Goal: Task Accomplishment & Management: Manage account settings

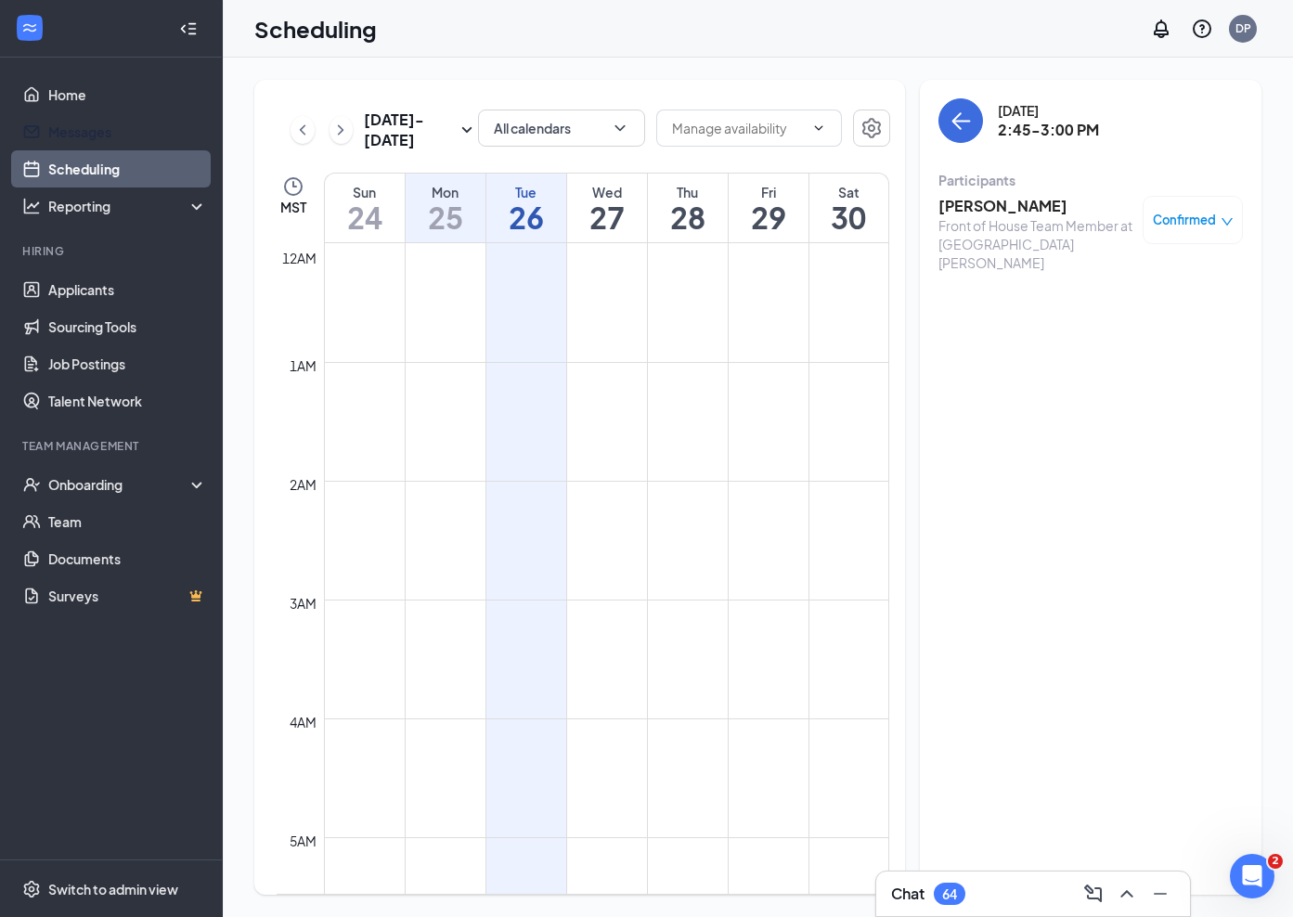
scroll to position [1629, 0]
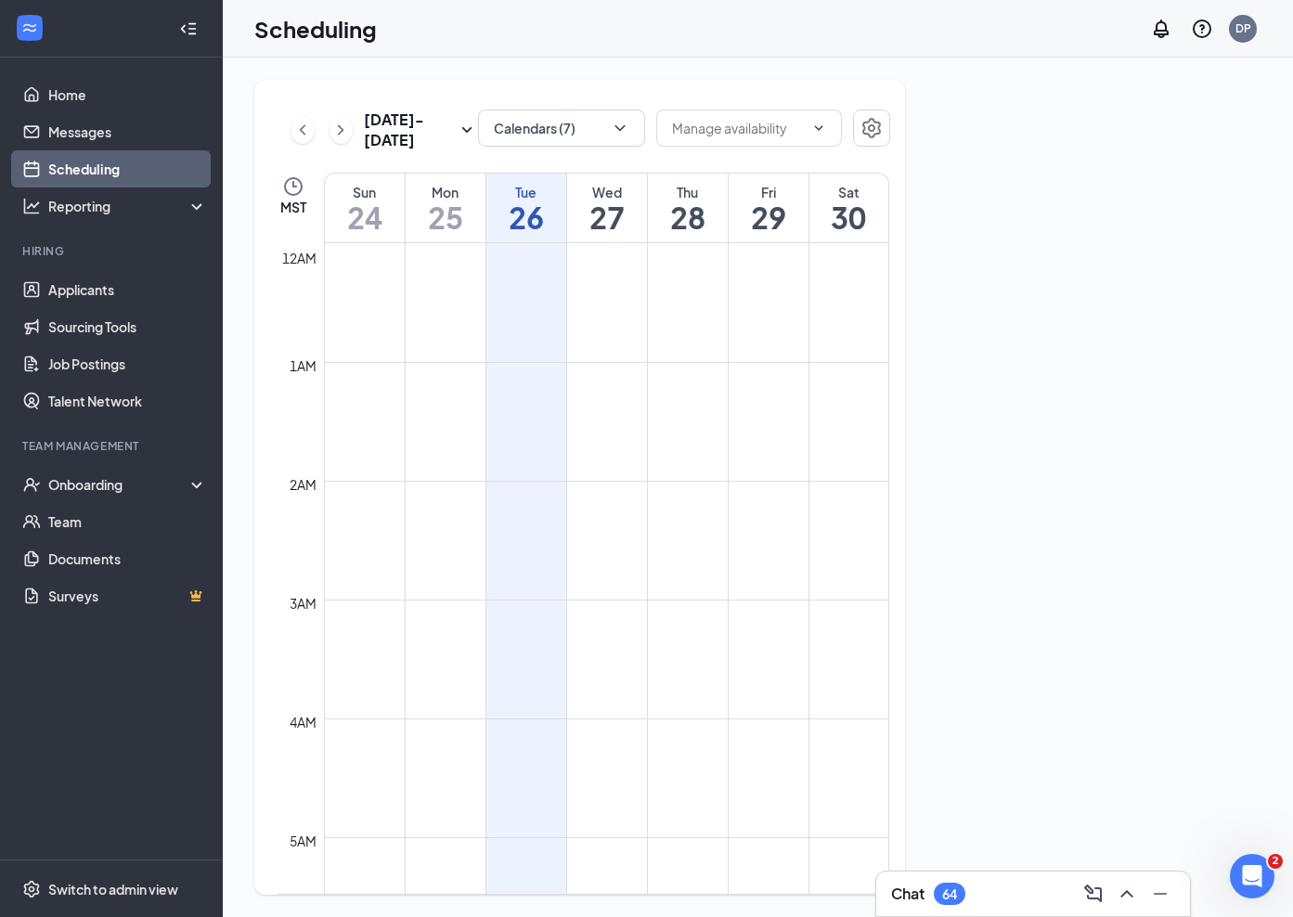
scroll to position [912, 0]
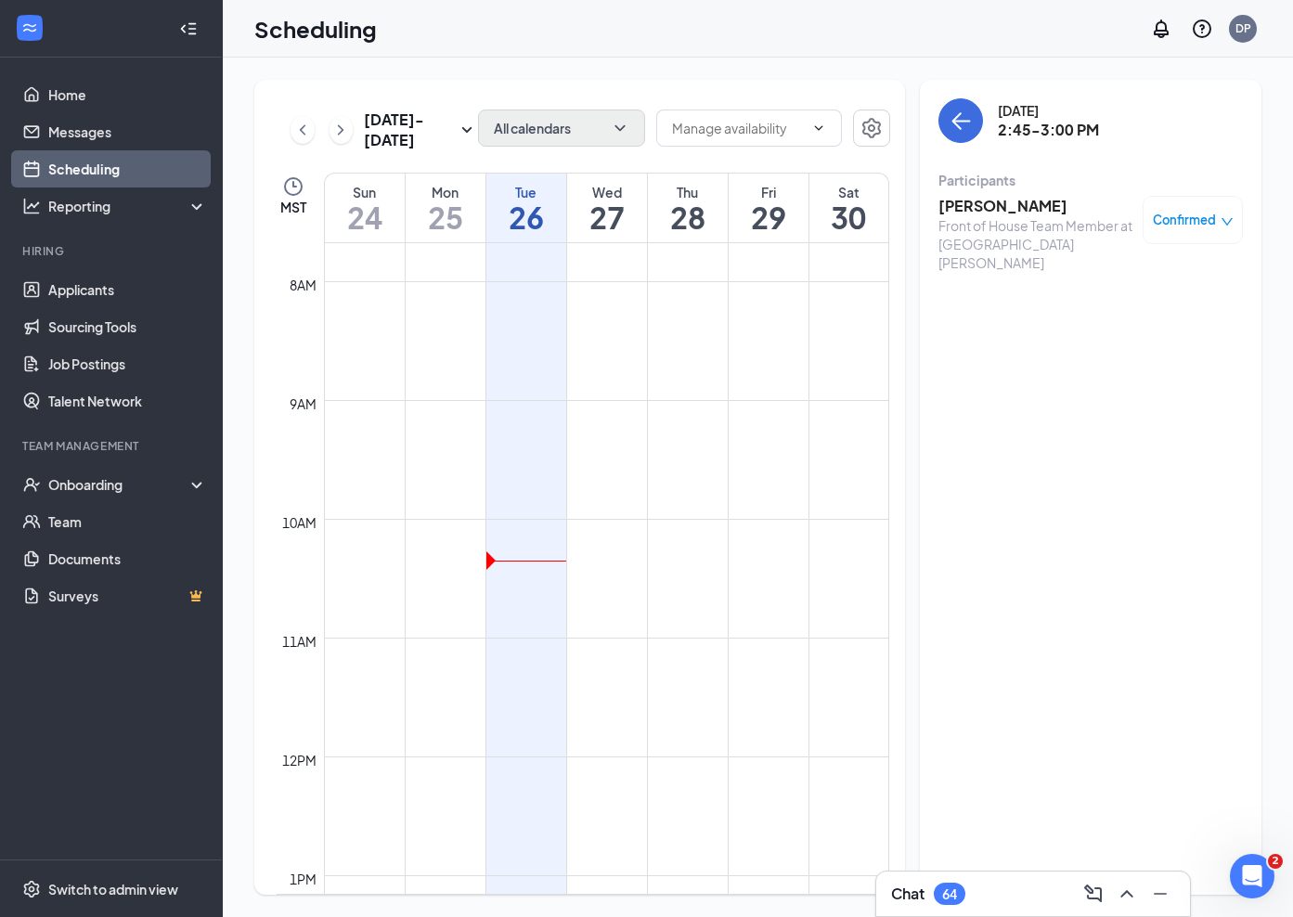
click at [570, 125] on button "All calendars" at bounding box center [561, 127] width 167 height 37
click at [677, 650] on td at bounding box center [606, 652] width 565 height 30
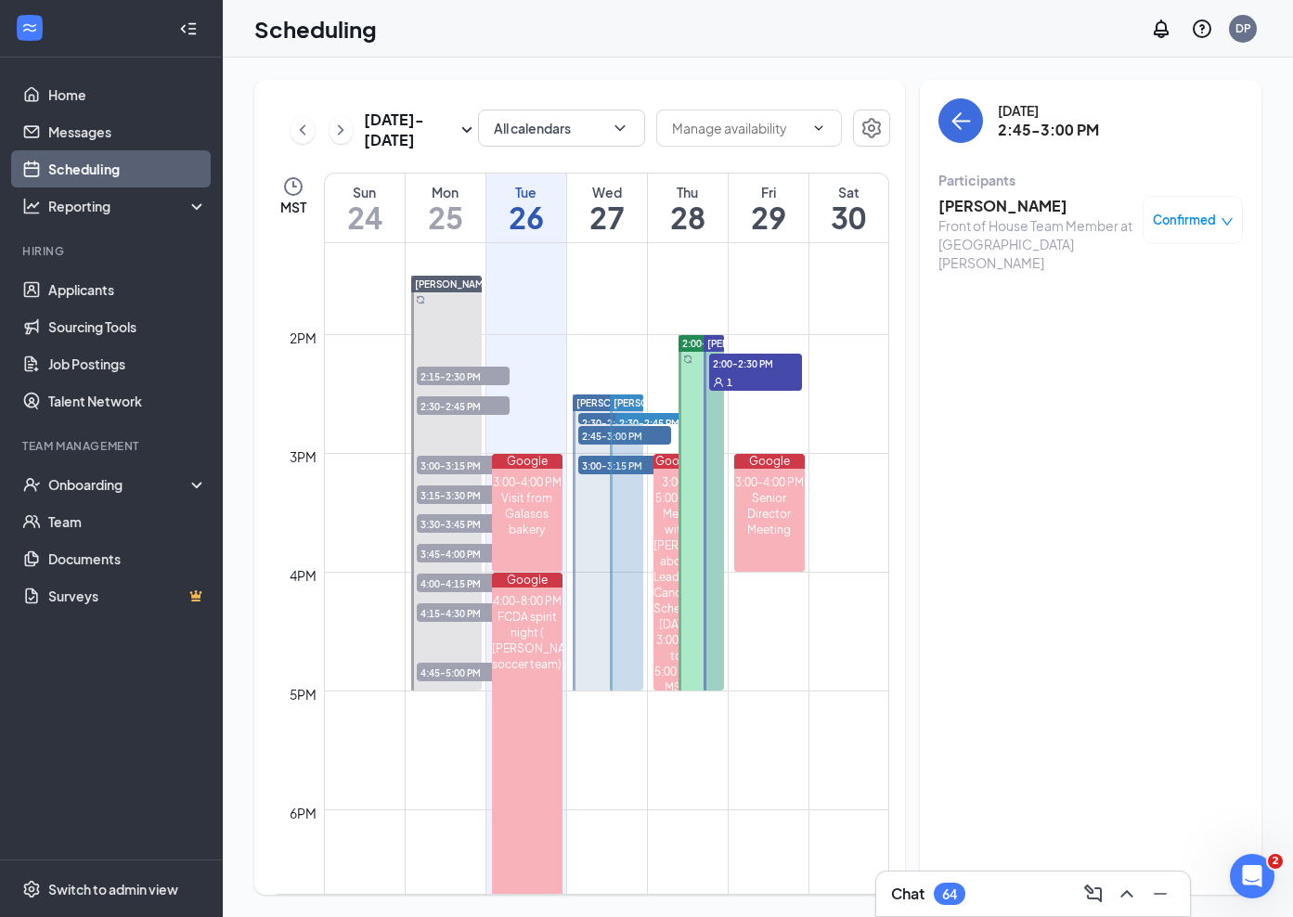
scroll to position [1643, 0]
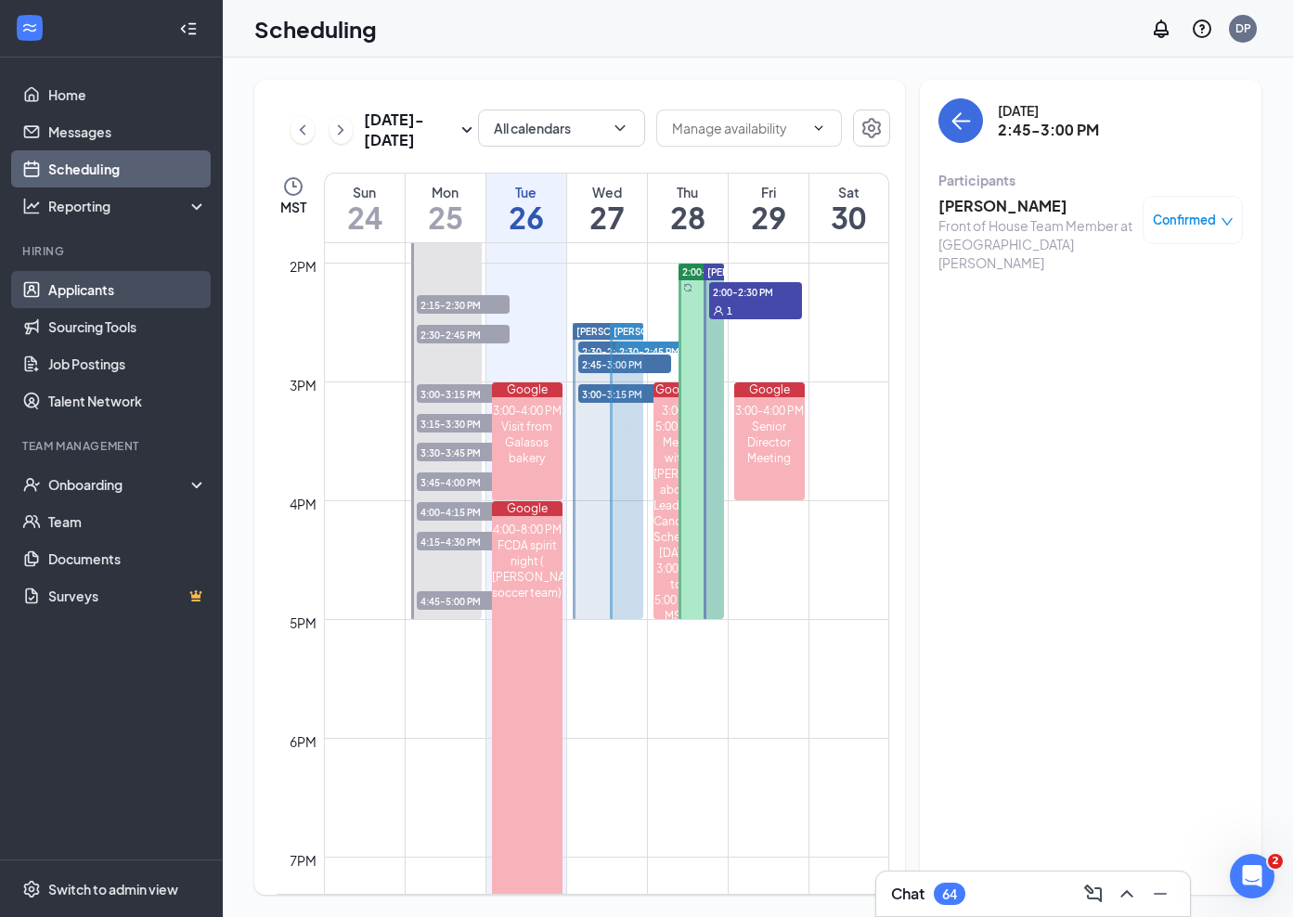
click at [93, 298] on link "Applicants" at bounding box center [127, 289] width 159 height 37
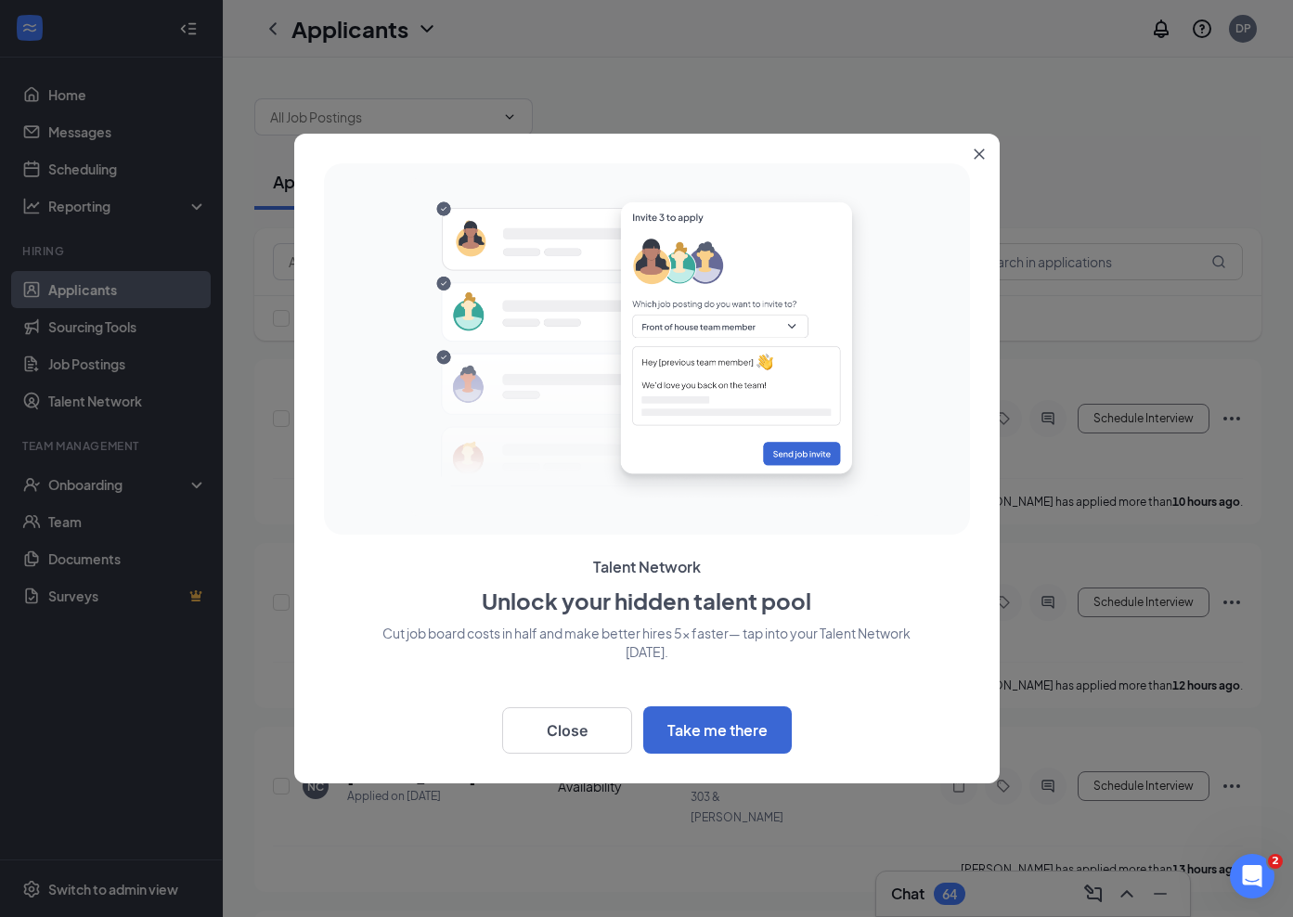
click at [988, 156] on button "Close" at bounding box center [982, 150] width 33 height 33
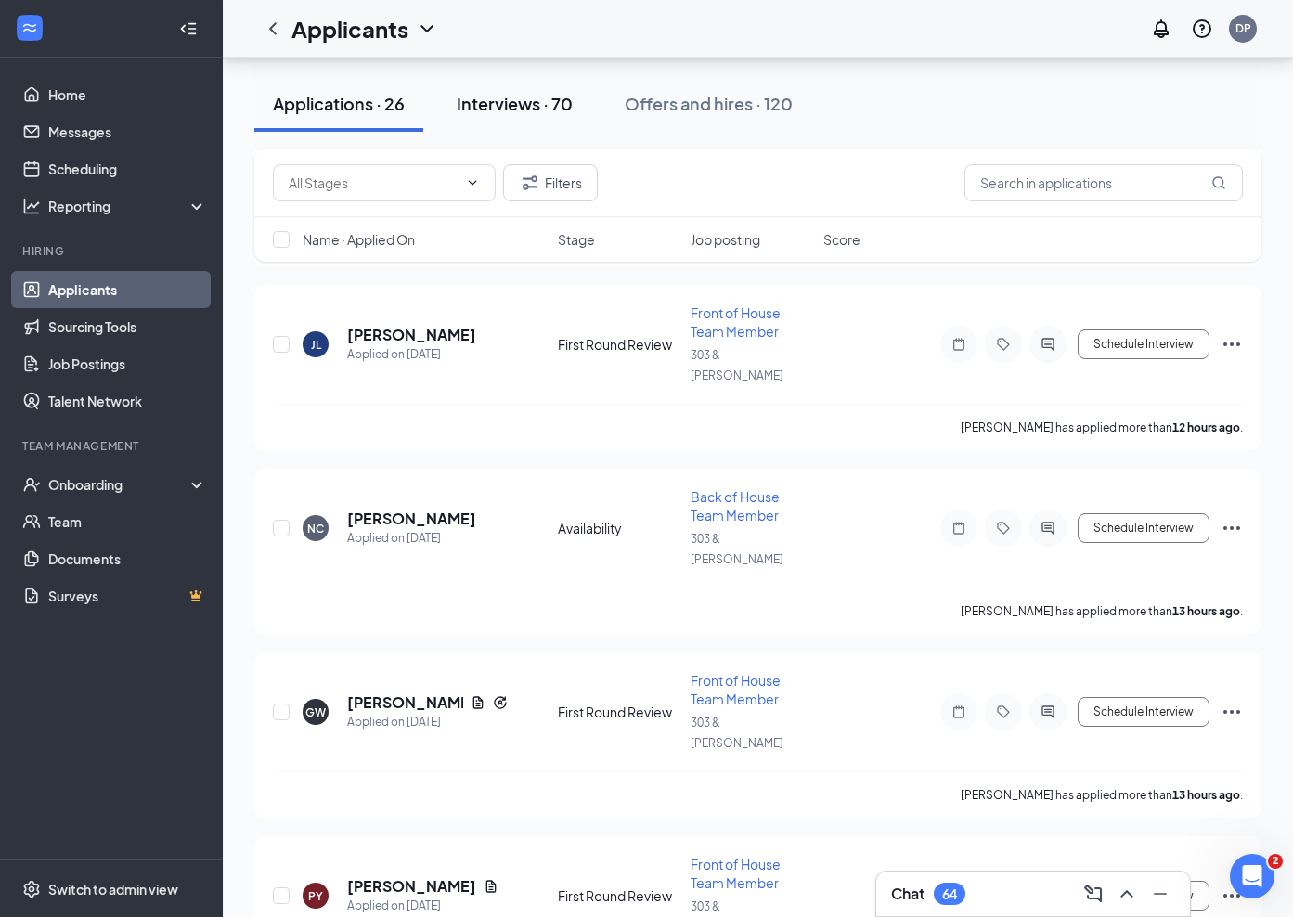
scroll to position [268, 0]
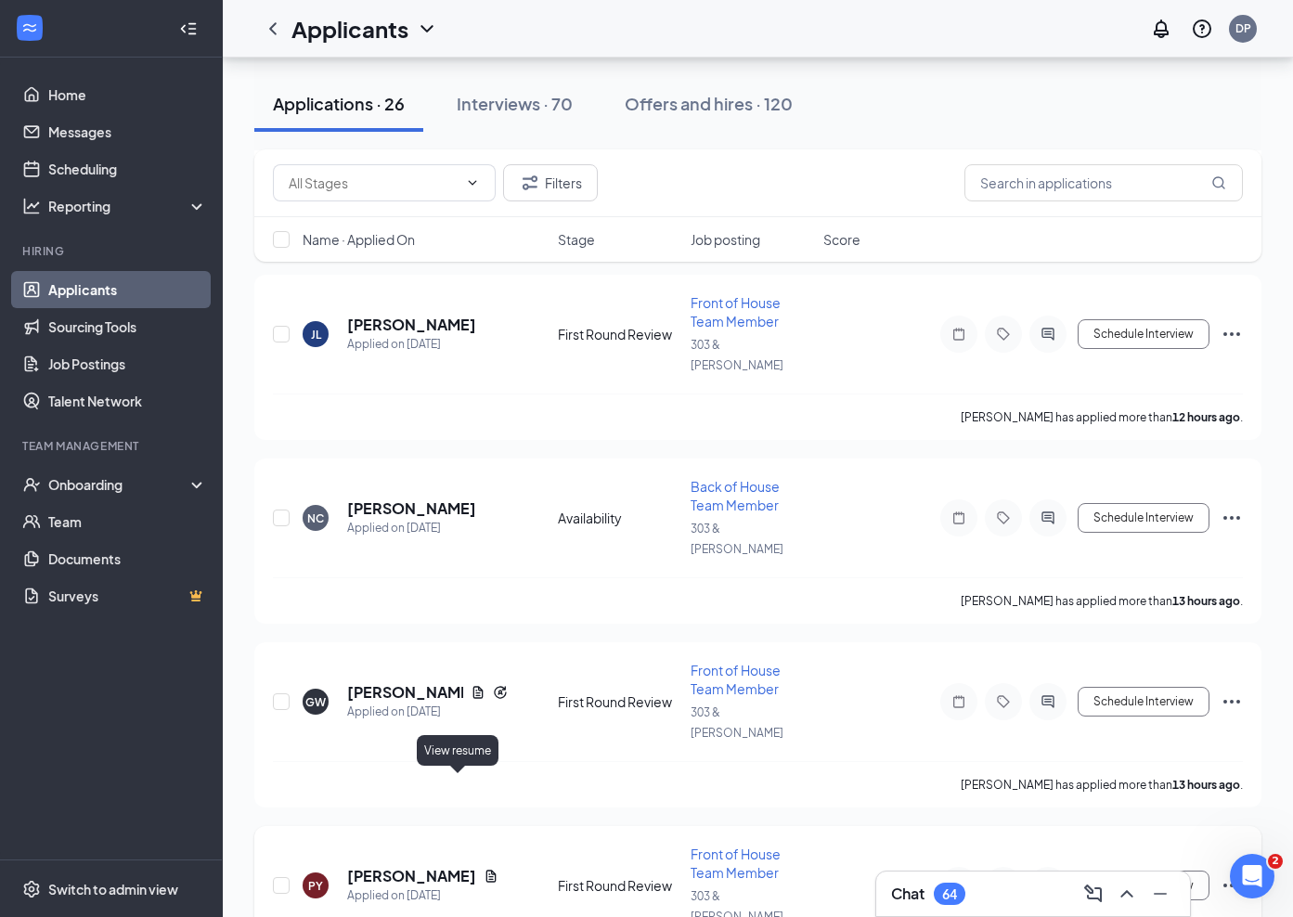
click at [486, 869] on icon "Document" at bounding box center [491, 875] width 10 height 12
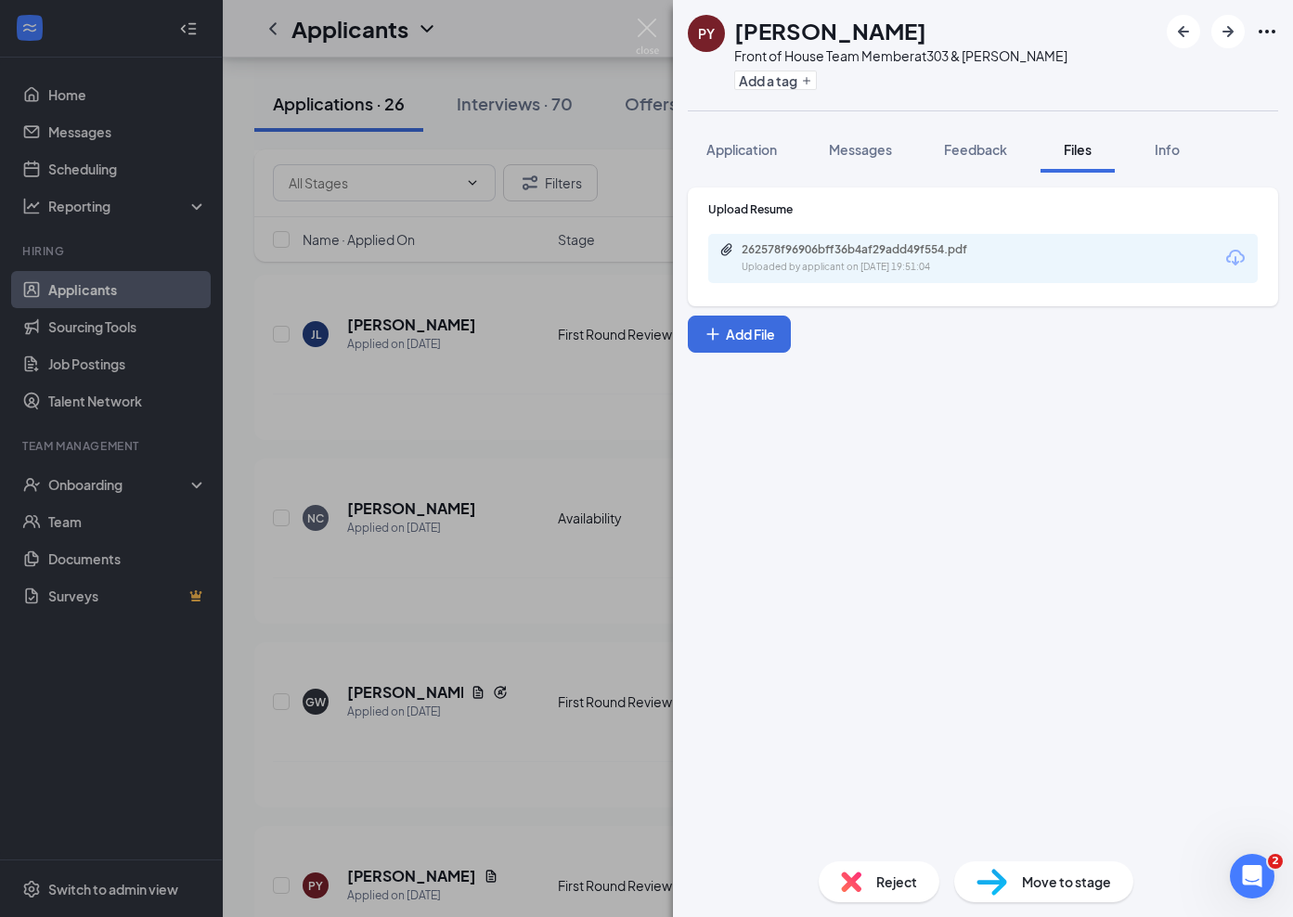
click at [1025, 225] on div "Upload Resume 262578f96906bff36b4af29add49f554.pdf Uploaded by applicant on Aug…" at bounding box center [982, 242] width 549 height 82
click at [986, 252] on div "262578f96906bff36b4af29add49f554.pdf" at bounding box center [871, 249] width 260 height 15
click at [540, 329] on div "PY Paitlyn Yazzie Front of House Team Member at 303 & Waddell Add a tag Applica…" at bounding box center [646, 458] width 1293 height 917
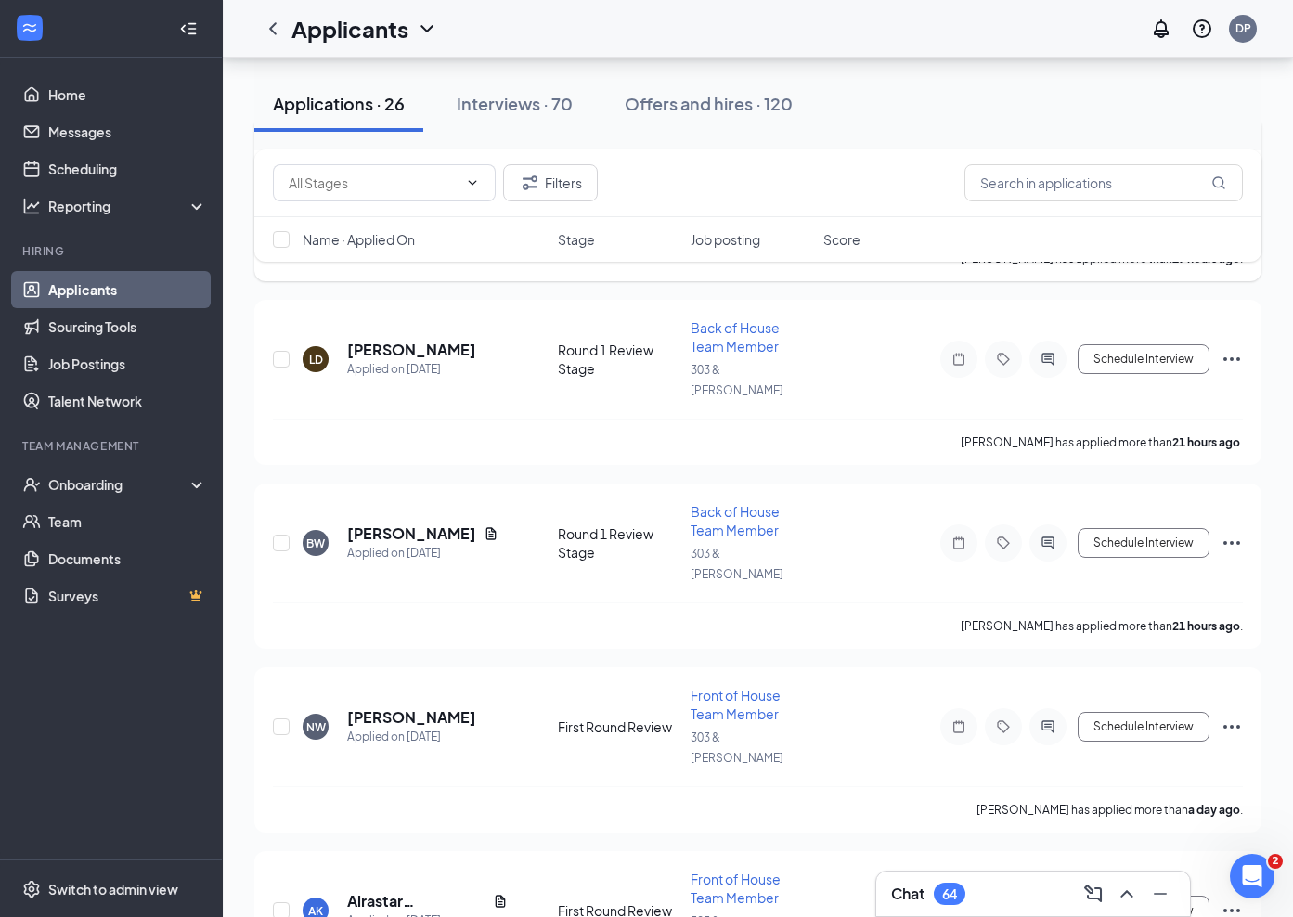
scroll to position [1531, 0]
